Goal: Find specific page/section: Find specific page/section

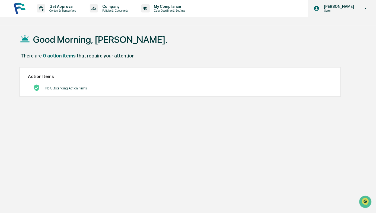
click at [343, 14] on div "[PERSON_NAME] Users" at bounding box center [342, 8] width 68 height 17
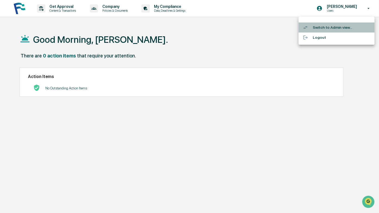
click at [318, 32] on li "Switch to Admin view..." at bounding box center [336, 28] width 76 height 10
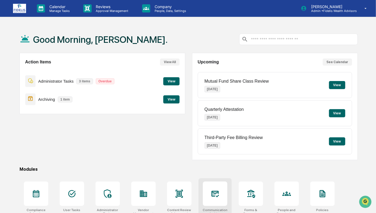
click at [213, 195] on icon at bounding box center [215, 194] width 6 height 4
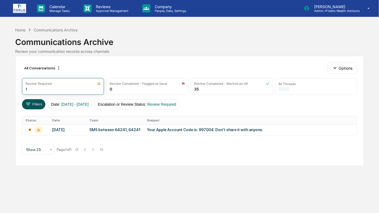
click at [33, 106] on button "Filters" at bounding box center [34, 104] width 24 height 10
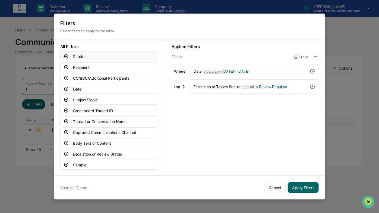
click at [81, 57] on button "Sender" at bounding box center [109, 57] width 98 height 10
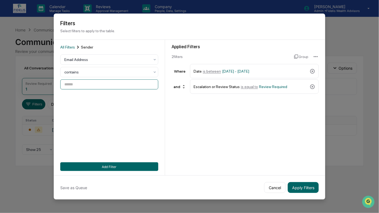
click at [74, 87] on input at bounding box center [109, 85] width 98 height 10
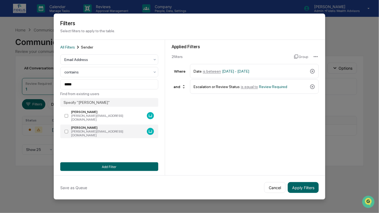
type input "**********"
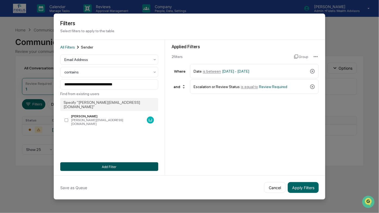
click at [119, 169] on button "Add Filter" at bounding box center [109, 167] width 98 height 9
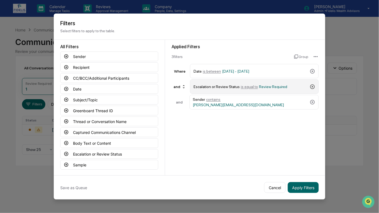
click at [313, 88] on icon at bounding box center [312, 86] width 5 height 5
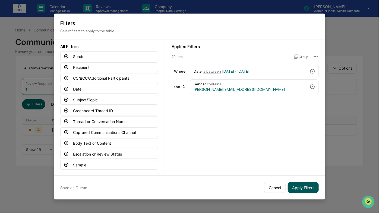
click at [307, 187] on button "Apply Filters" at bounding box center [303, 187] width 31 height 11
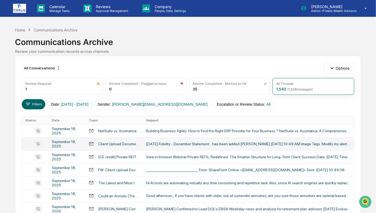
click at [110, 144] on div "Client Upload Documents - [DATE] Fidelity - December Statement..." at bounding box center [118, 144] width 41 height 4
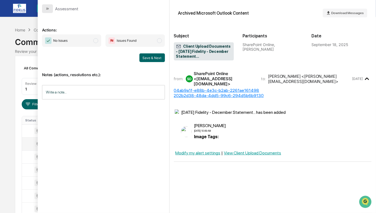
click at [48, 9] on icon "modal" at bounding box center [47, 9] width 4 height 4
